Goal: Complete application form

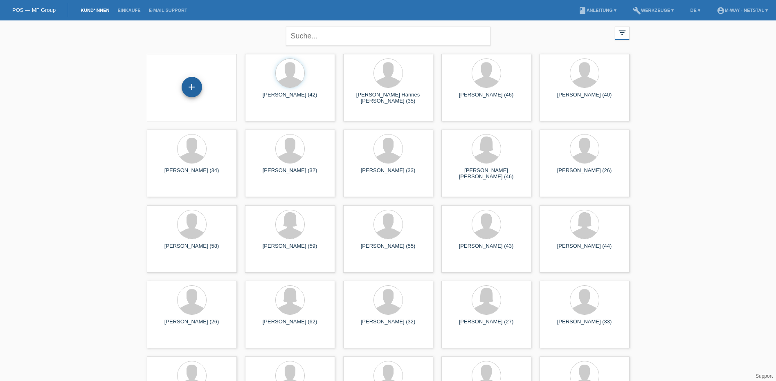
click at [193, 85] on div "+" at bounding box center [192, 87] width 20 height 20
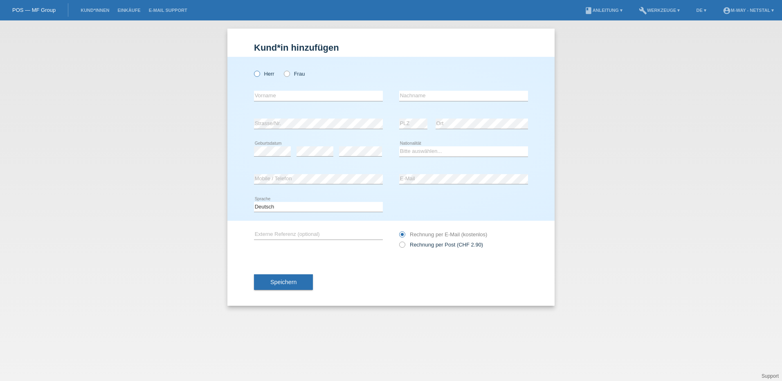
click at [253, 70] on icon at bounding box center [253, 70] width 0 height 0
click at [258, 72] on input "Herr" at bounding box center [256, 73] width 5 height 5
radio input "true"
